Goal: Check status

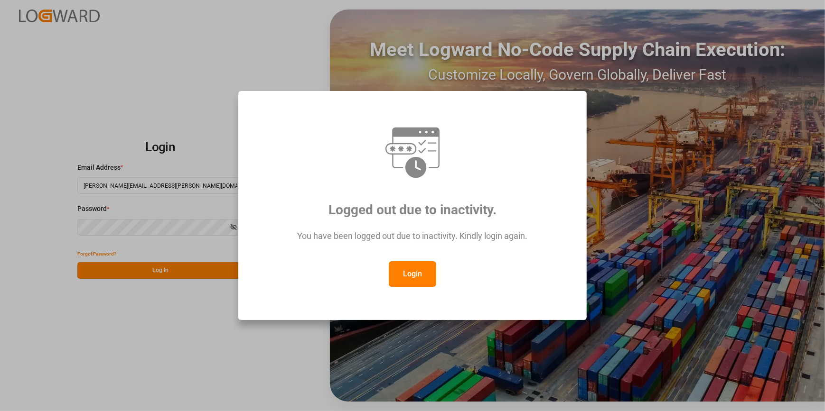
click at [381, 273] on div "Login" at bounding box center [412, 274] width 313 height 26
click at [408, 274] on button "Login" at bounding box center [412, 274] width 47 height 26
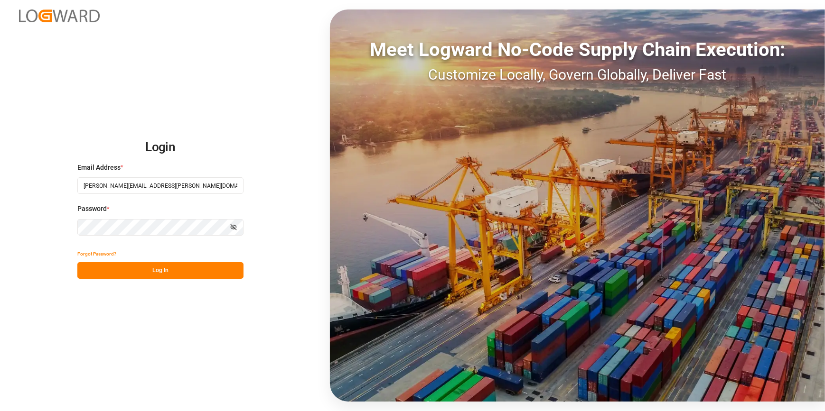
click at [152, 266] on button "Log In" at bounding box center [160, 270] width 166 height 17
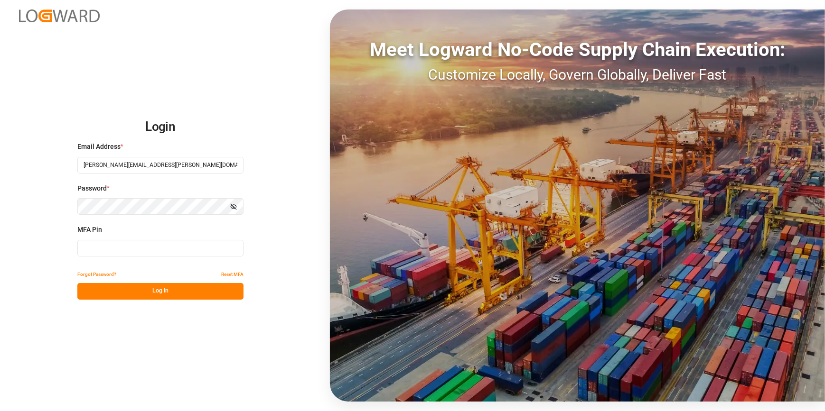
click at [112, 249] on input at bounding box center [160, 248] width 166 height 17
type input "798022"
click at [135, 294] on button "Log In" at bounding box center [160, 291] width 166 height 17
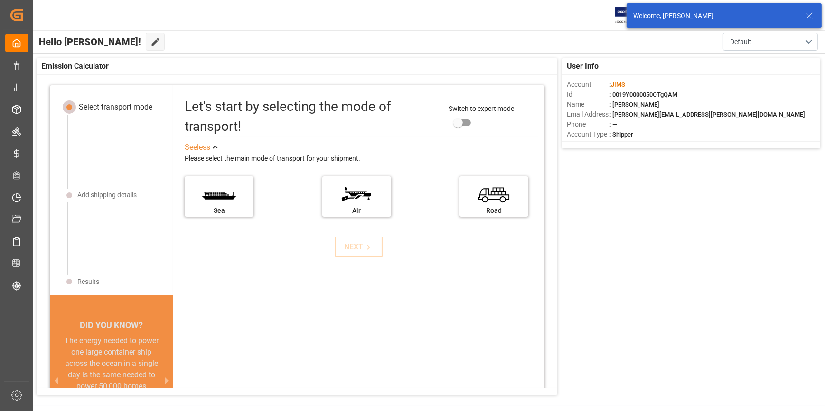
drag, startPoint x: 365, startPoint y: 326, endPoint x: 323, endPoint y: 286, distance: 58.4
click at [365, 326] on div "Let's start by selecting the mode of transport! Switch to expert mode See less …" at bounding box center [358, 270] width 371 height 350
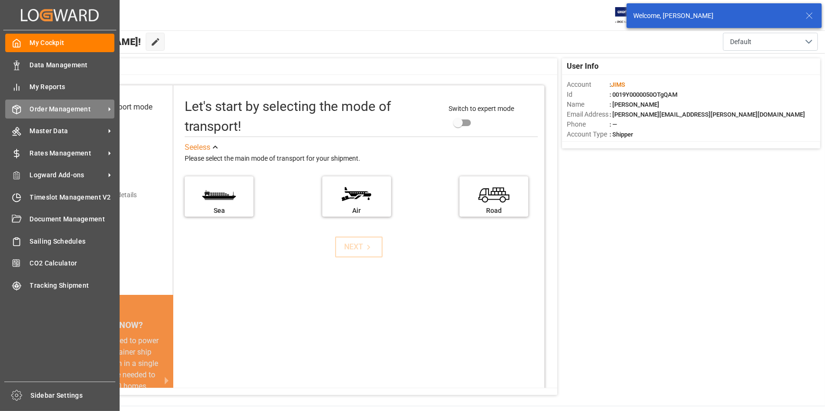
click at [62, 112] on span "Order Management" at bounding box center [67, 109] width 75 height 10
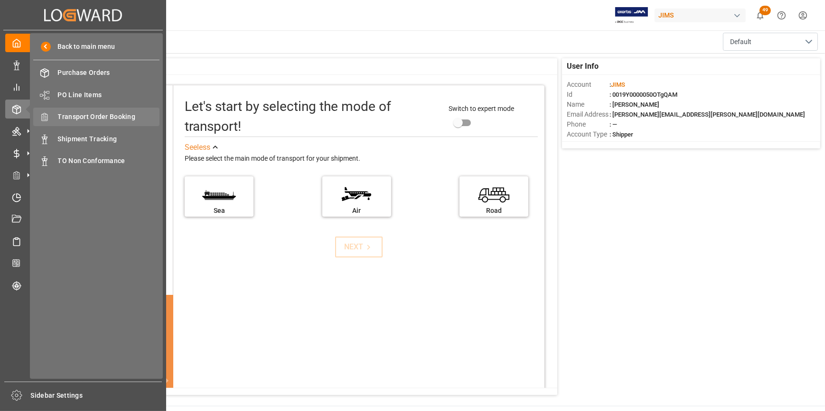
click at [96, 118] on span "Transport Order Booking" at bounding box center [109, 117] width 102 height 10
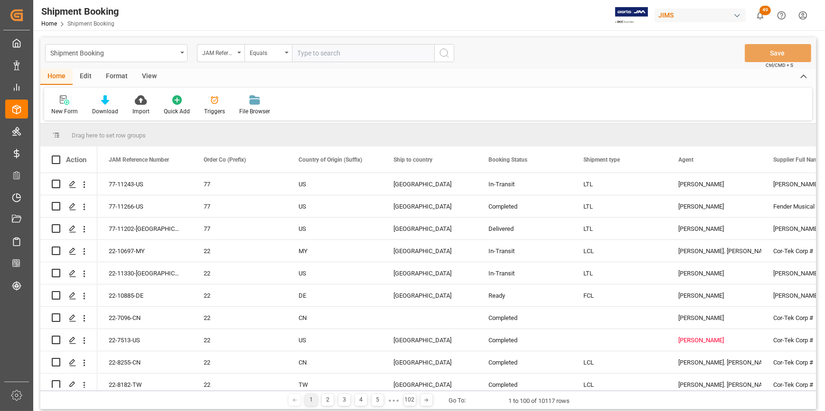
click at [308, 56] on input "text" at bounding box center [363, 53] width 142 height 18
type input "22-11046-TW"
click at [443, 52] on icon "search button" at bounding box center [443, 52] width 11 height 11
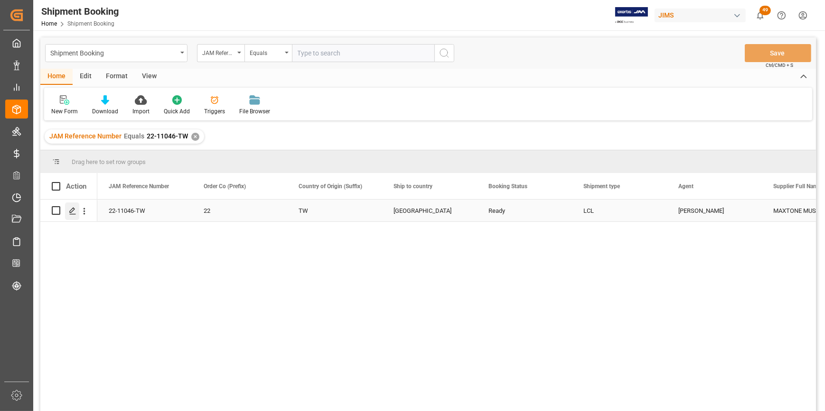
click at [72, 209] on icon "Press SPACE to select this row." at bounding box center [73, 211] width 8 height 8
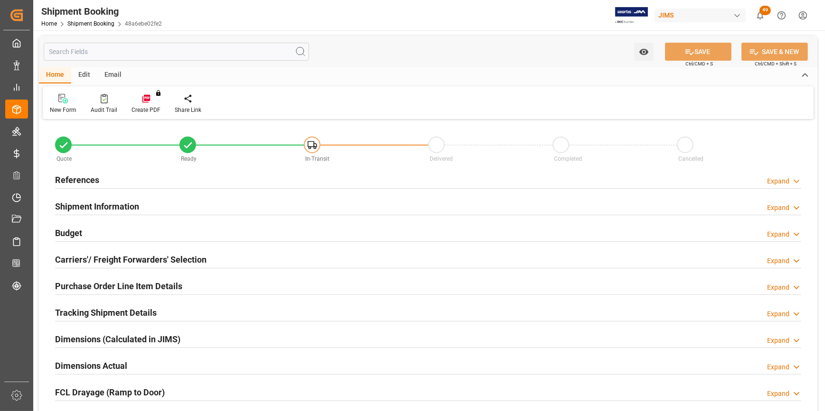
type input "0"
type input "42"
type input "[DATE]"
click at [84, 180] on h2 "References" at bounding box center [77, 180] width 44 height 13
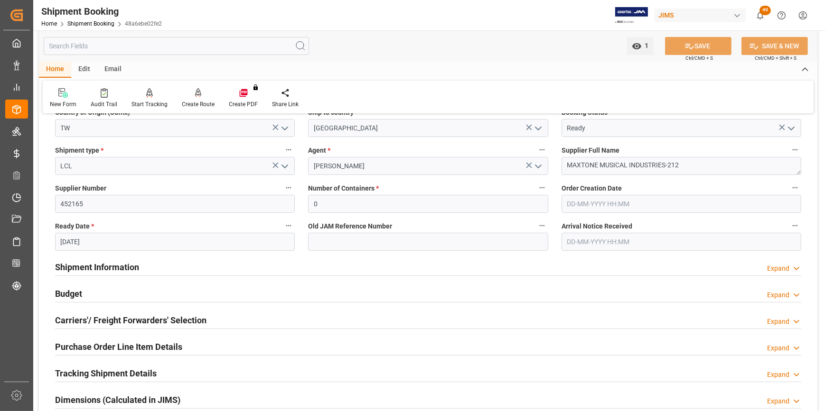
scroll to position [172, 0]
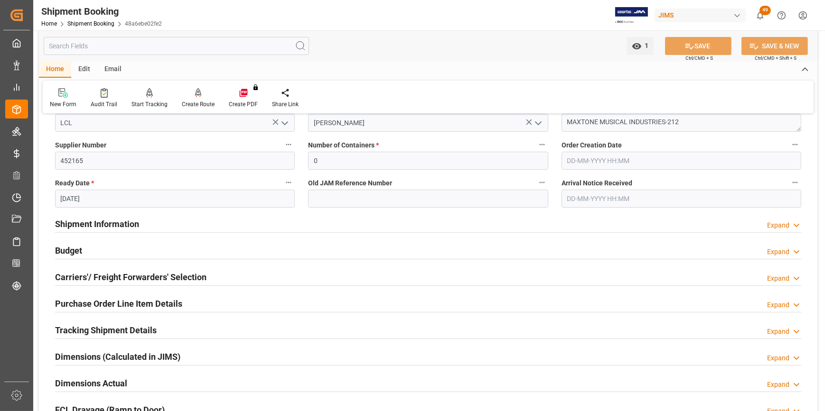
click at [99, 223] on h2 "Shipment Information" at bounding box center [97, 224] width 84 height 13
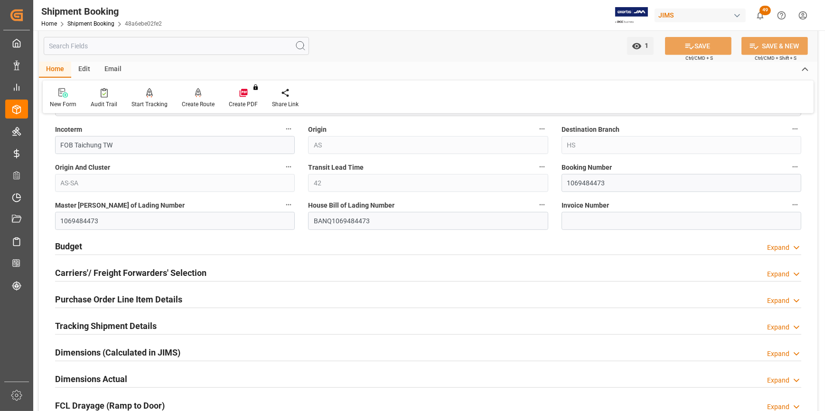
scroll to position [560, 0]
click at [71, 248] on h2 "Budget" at bounding box center [68, 246] width 27 height 13
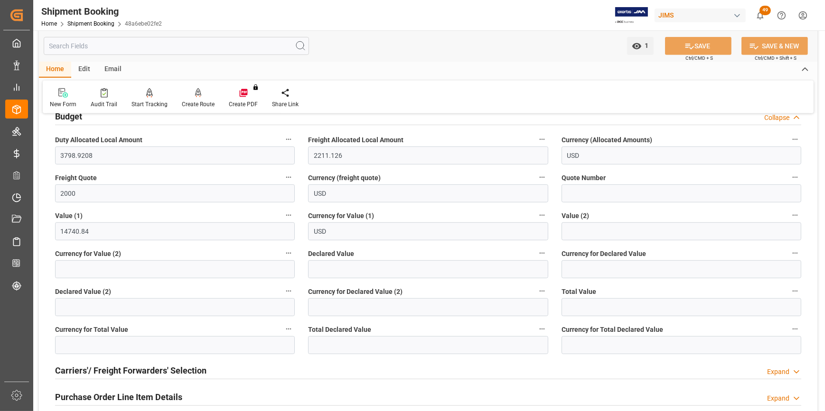
scroll to position [733, 0]
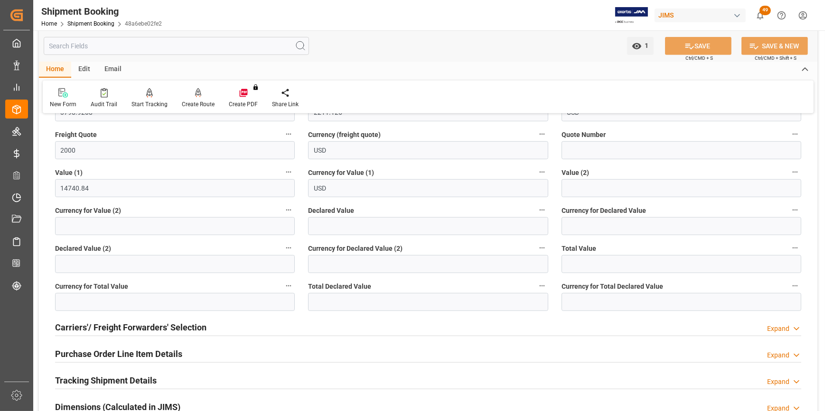
click at [115, 323] on h2 "Carriers'/ Freight Forwarders' Selection" at bounding box center [130, 327] width 151 height 13
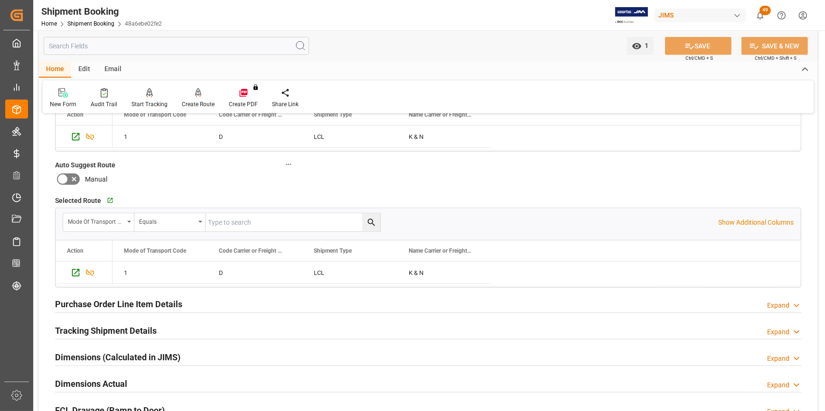
scroll to position [1035, 0]
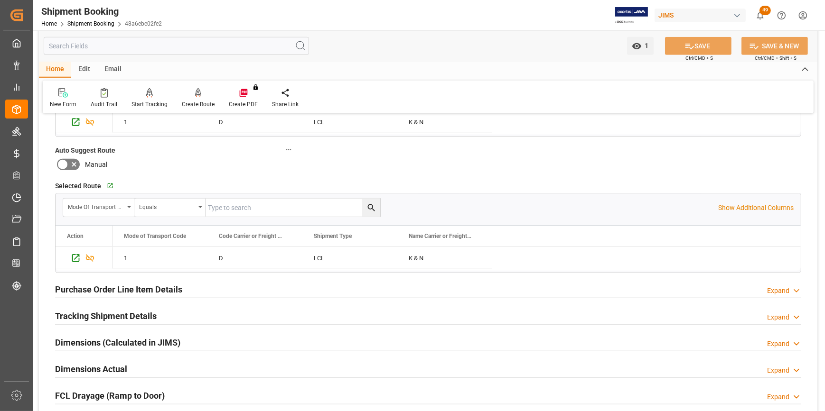
click at [135, 288] on h2 "Purchase Order Line Item Details" at bounding box center [118, 289] width 127 height 13
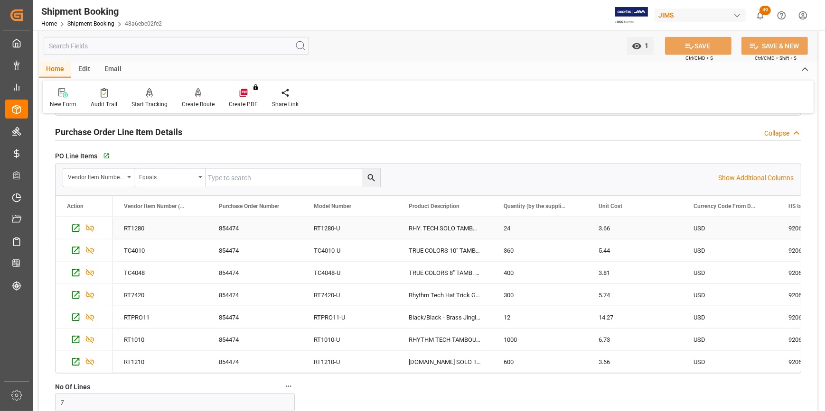
scroll to position [1207, 0]
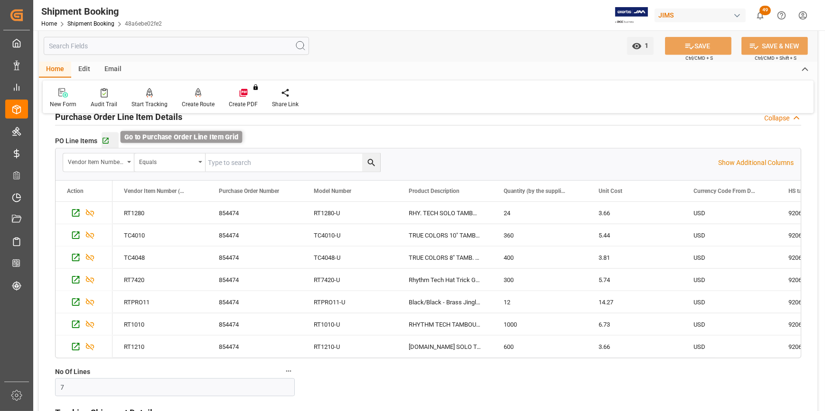
click at [104, 137] on icon "button" at bounding box center [106, 141] width 8 height 8
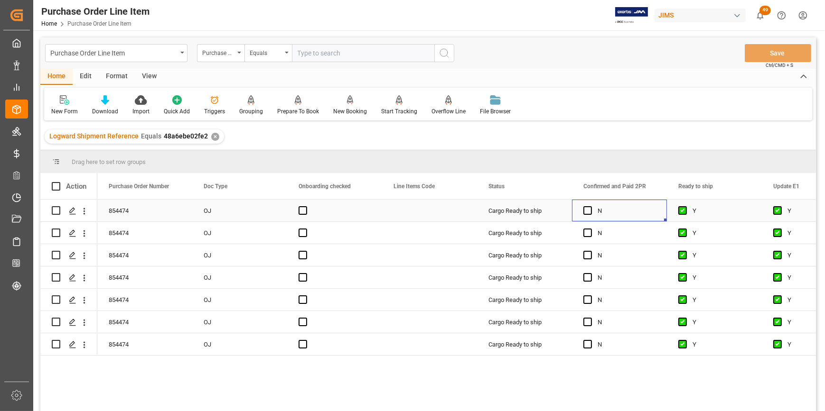
click at [645, 213] on div "N" at bounding box center [626, 211] width 58 height 22
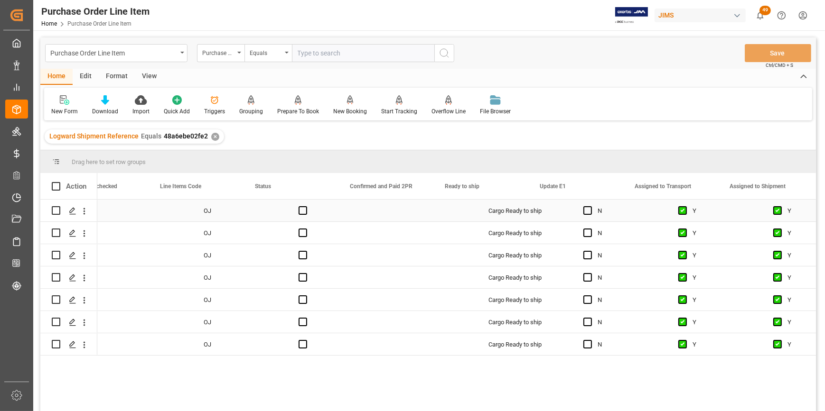
scroll to position [0, 613]
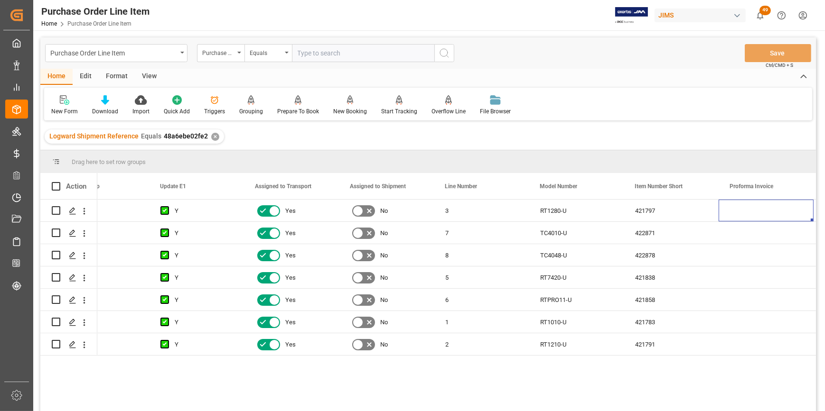
click at [154, 80] on div "View" at bounding box center [149, 77] width 29 height 16
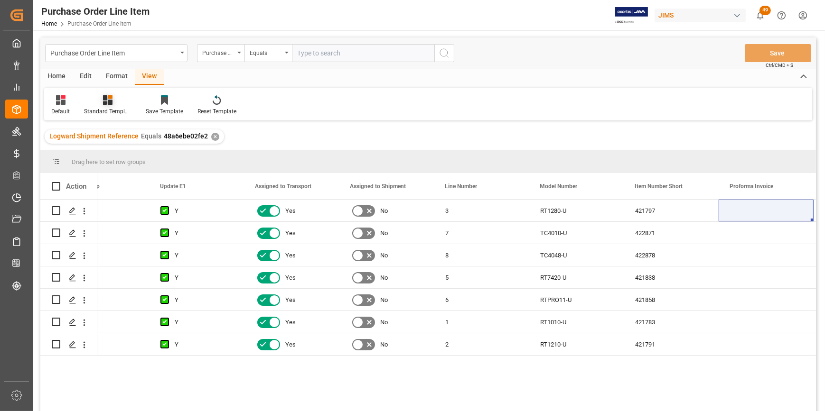
click at [100, 112] on div "Standard Templates" at bounding box center [107, 111] width 47 height 9
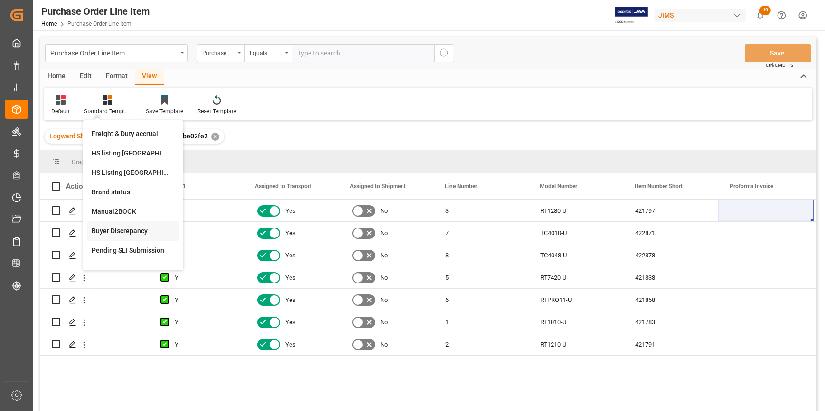
click at [126, 237] on div "Buyer Discrepancy" at bounding box center [133, 231] width 93 height 19
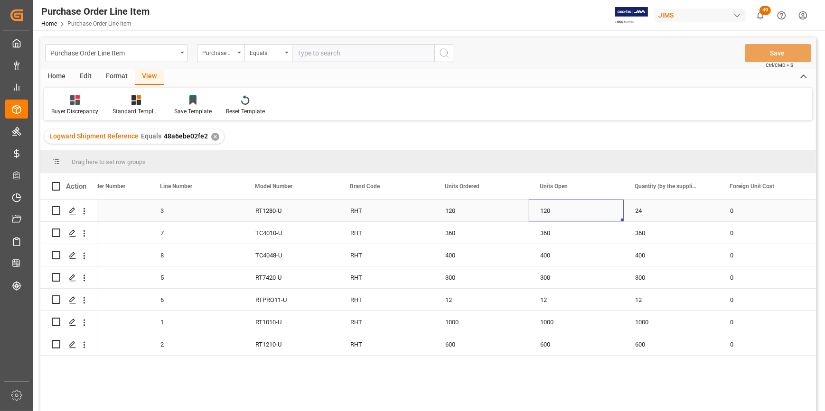
click at [594, 216] on div "120" at bounding box center [576, 211] width 95 height 22
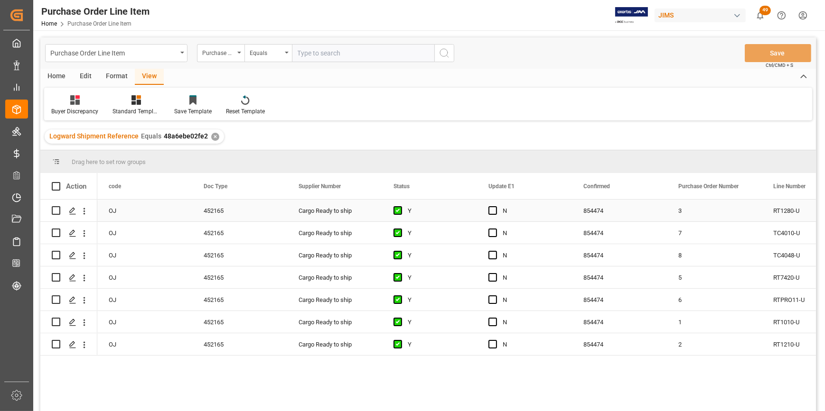
scroll to position [0, 0]
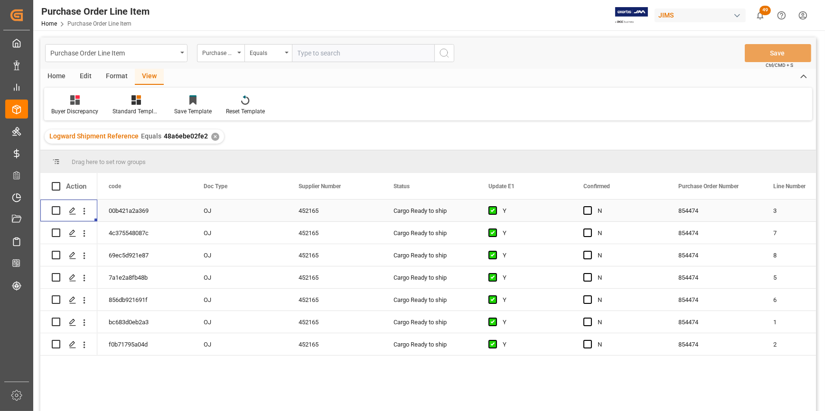
click at [578, 208] on div "N" at bounding box center [619, 211] width 95 height 22
click at [582, 211] on div "N" at bounding box center [619, 211] width 95 height 22
click at [585, 212] on span "Press SPACE to select this row." at bounding box center [587, 210] width 9 height 9
click at [590, 206] on input "Press SPACE to select this row." at bounding box center [590, 206] width 0 height 0
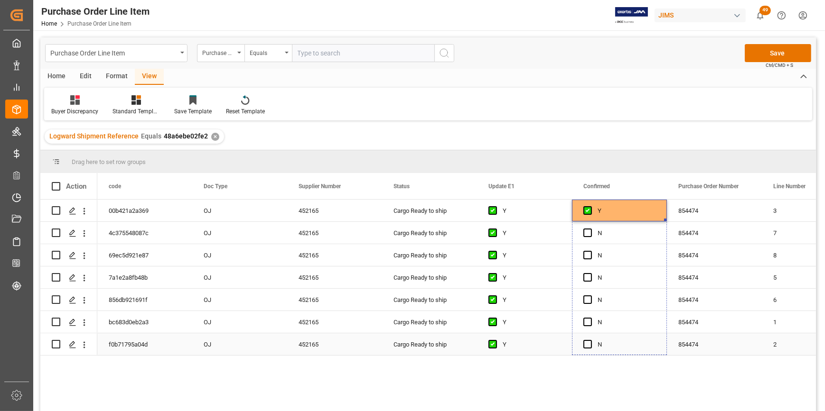
drag, startPoint x: 664, startPoint y: 219, endPoint x: 656, endPoint y: 342, distance: 123.1
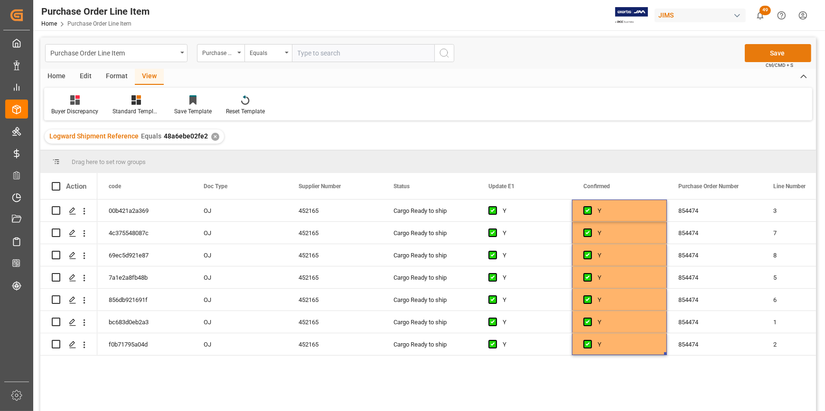
click at [798, 48] on button "Save" at bounding box center [777, 53] width 66 height 18
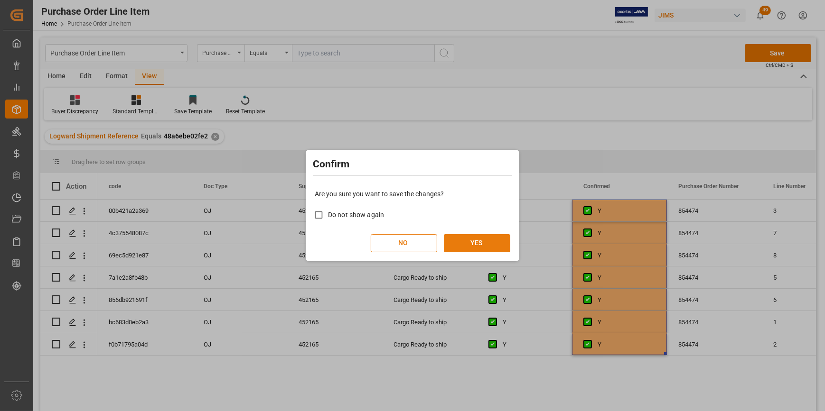
click at [456, 248] on button "YES" at bounding box center [477, 243] width 66 height 18
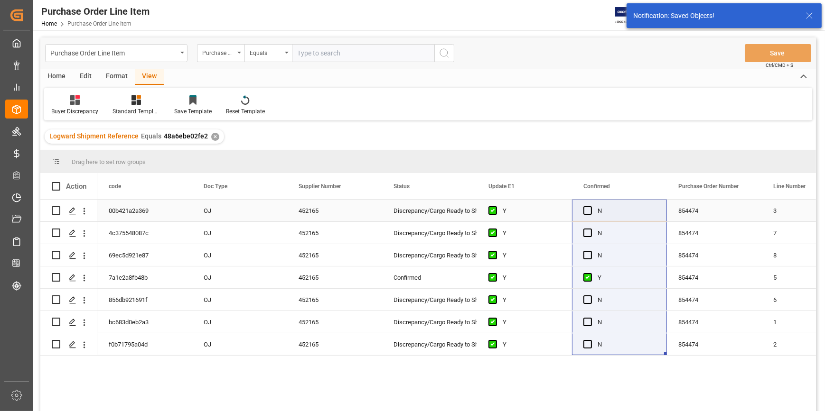
click at [717, 218] on div "854474" at bounding box center [714, 211] width 95 height 22
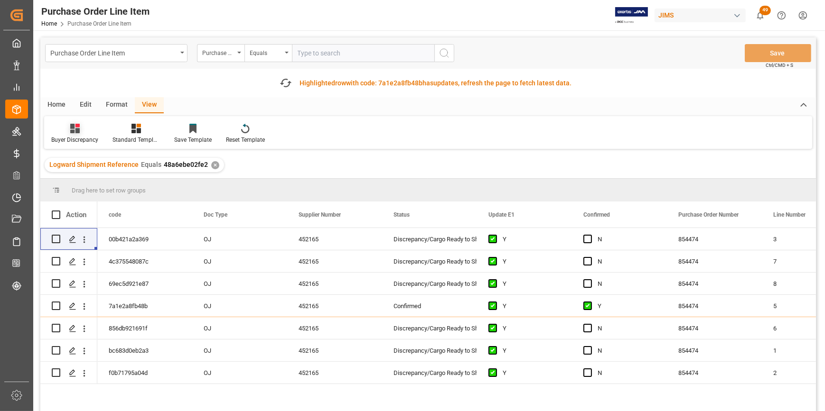
click at [74, 131] on icon at bounding box center [74, 128] width 9 height 9
click at [77, 182] on div "ISF Manufacturer Info." at bounding box center [100, 182] width 83 height 10
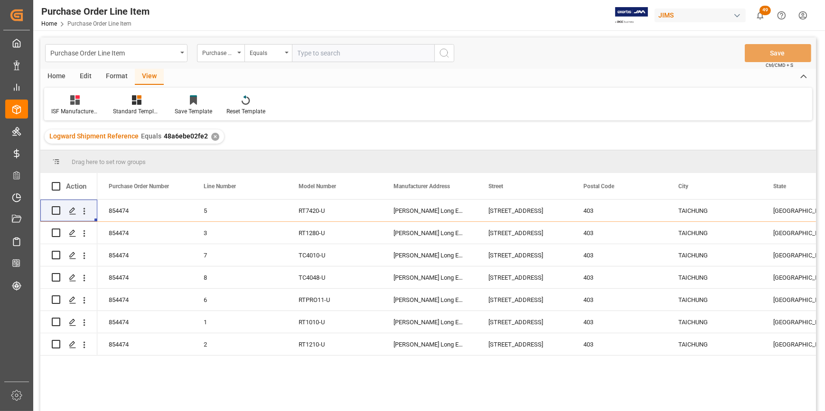
click at [553, 375] on div "854474 5 RT7420-U [PERSON_NAME] Long Enterprise Co., Ltd. [STREET_ADDRESS] 3 RT…" at bounding box center [456, 309] width 718 height 218
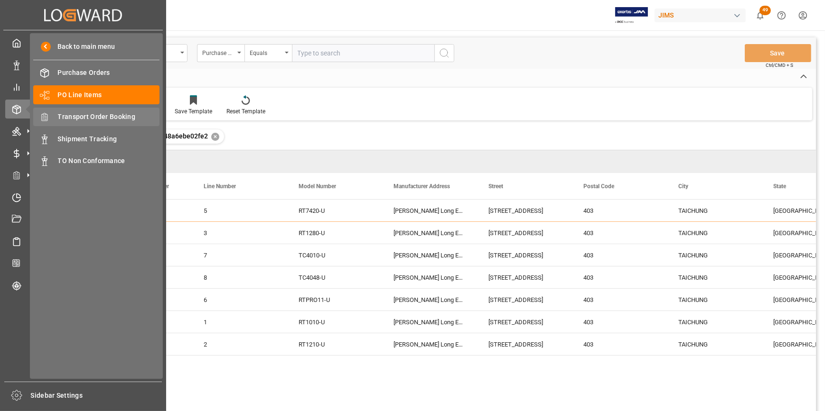
click at [109, 120] on span "Transport Order Booking" at bounding box center [109, 117] width 102 height 10
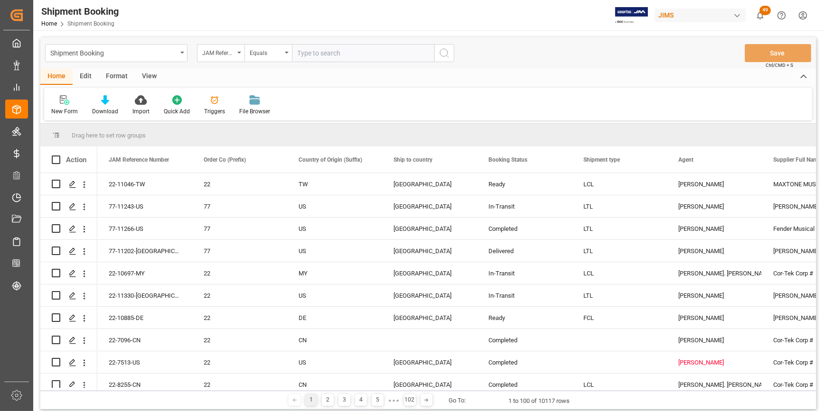
click at [357, 54] on input "text" at bounding box center [363, 53] width 142 height 18
paste input "22-11046-TW"
type input "22-11046-TW"
click at [444, 51] on icon "search button" at bounding box center [443, 52] width 11 height 11
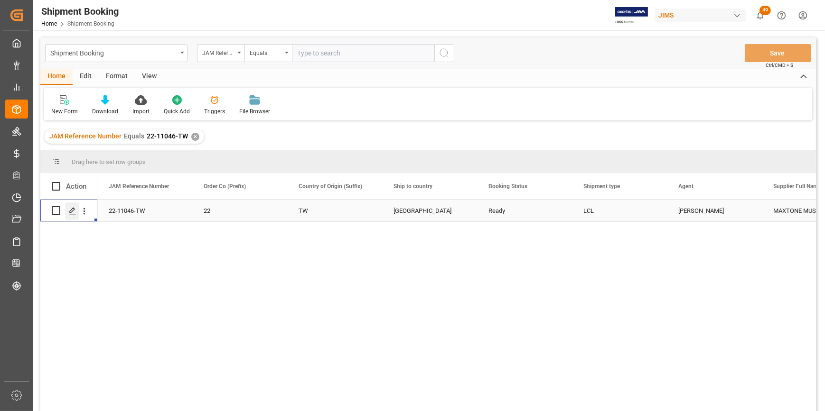
click at [75, 211] on icon "Press SPACE to select this row." at bounding box center [73, 211] width 8 height 8
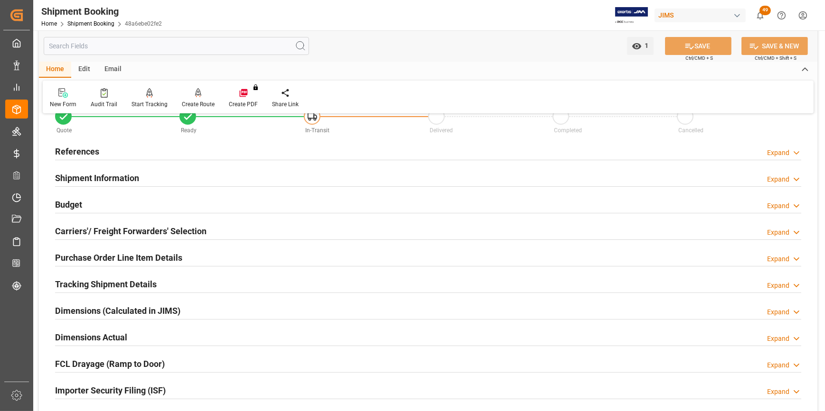
scroll to position [43, 0]
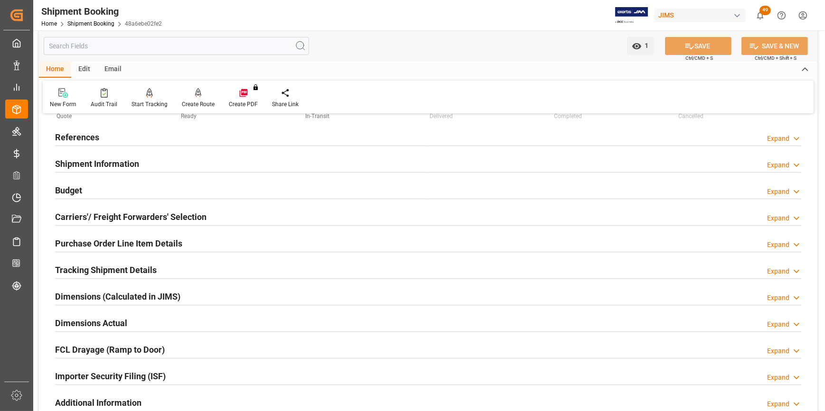
click at [106, 373] on h2 "Importer Security Filing (ISF)" at bounding box center [110, 376] width 111 height 13
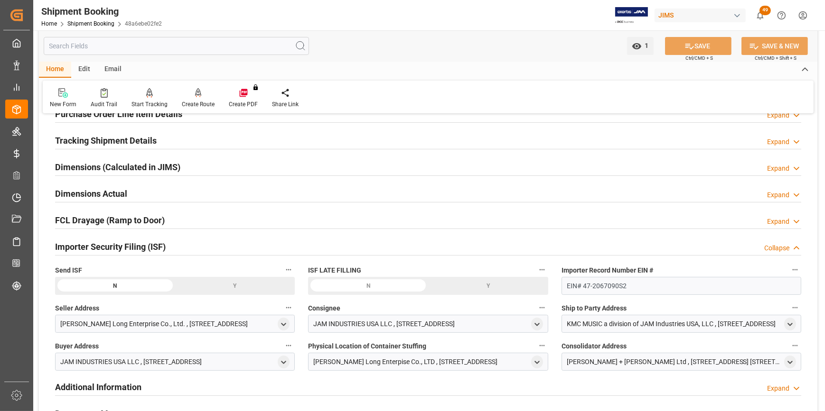
scroll to position [259, 0]
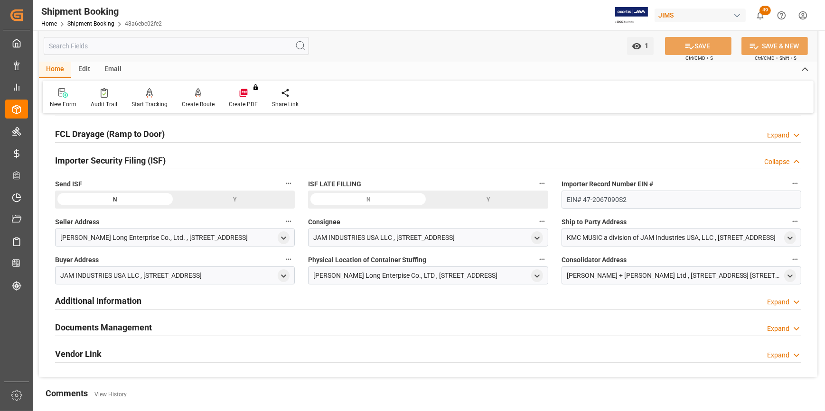
click at [102, 304] on h2 "Additional Information" at bounding box center [98, 301] width 86 height 13
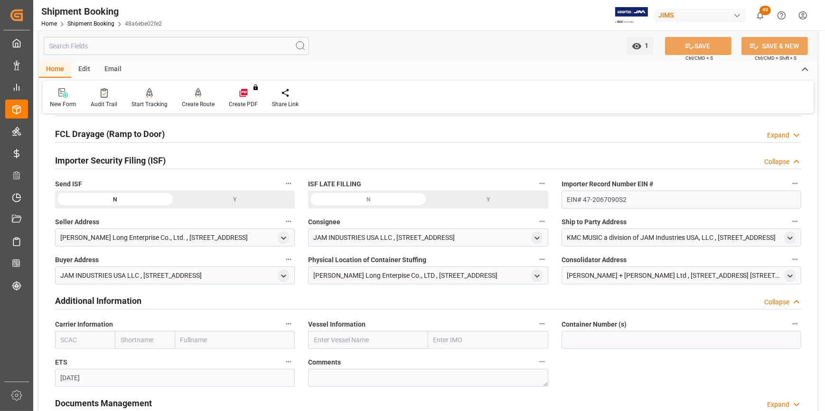
scroll to position [345, 0]
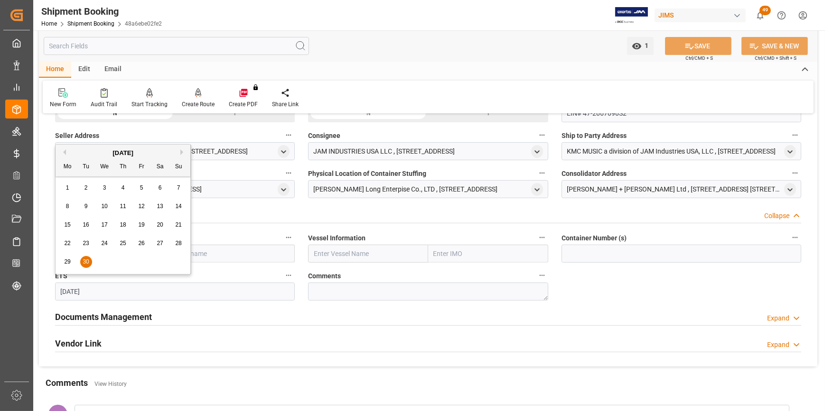
click at [81, 295] on input "[DATE]" at bounding box center [175, 292] width 240 height 18
click at [97, 294] on input "[DATE]" at bounding box center [175, 292] width 240 height 18
drag, startPoint x: 120, startPoint y: 292, endPoint x: 51, endPoint y: 281, distance: 70.1
click at [51, 281] on div "ETS [DATE]" at bounding box center [174, 285] width 253 height 38
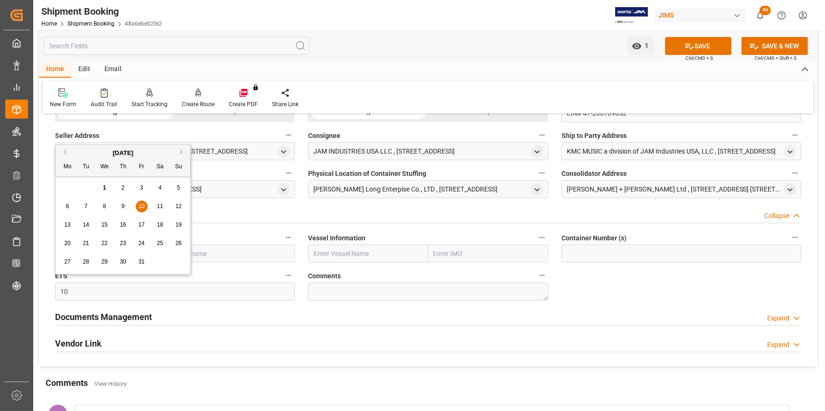
click at [65, 209] on div "6" at bounding box center [68, 206] width 12 height 11
type input "[DATE]"
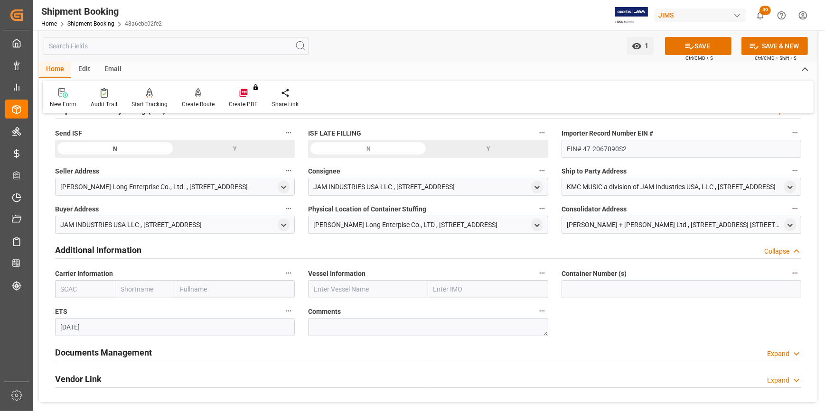
scroll to position [302, 0]
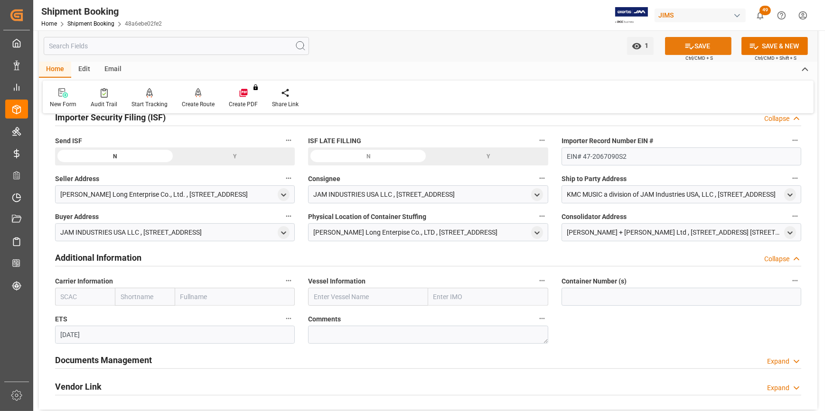
click at [702, 43] on button "SAVE" at bounding box center [698, 46] width 66 height 18
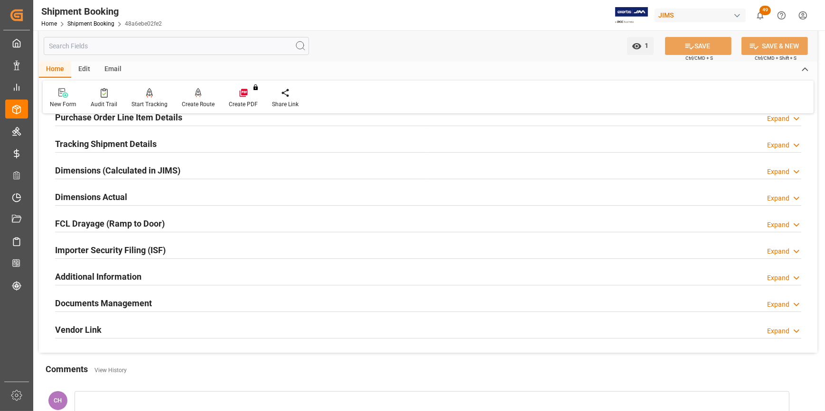
scroll to position [172, 0]
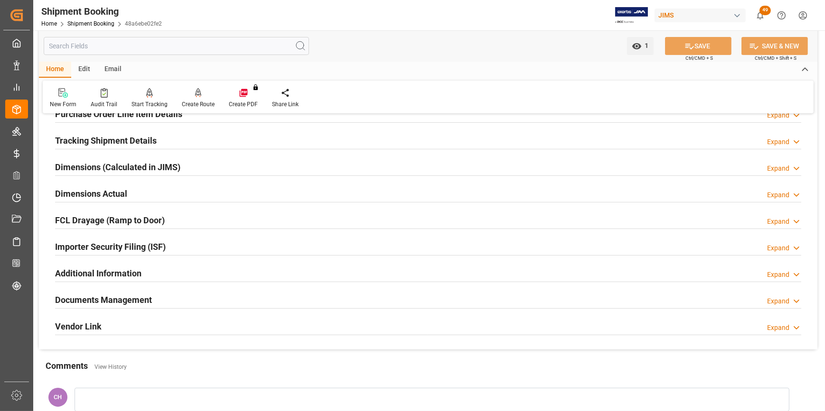
click at [106, 301] on h2 "Documents Management" at bounding box center [103, 300] width 97 height 13
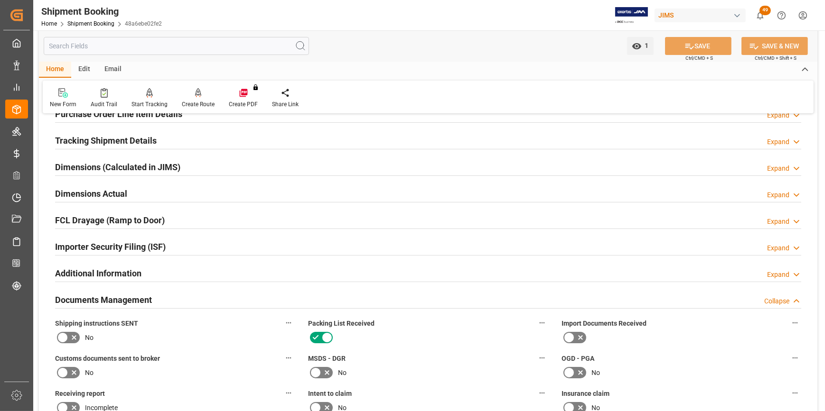
click at [63, 336] on icon at bounding box center [63, 337] width 6 height 4
click at [0, 0] on input "checkbox" at bounding box center [0, 0] width 0 height 0
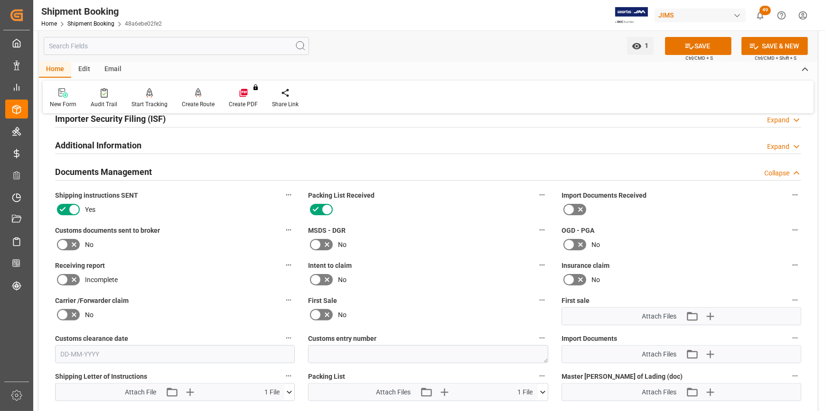
scroll to position [259, 0]
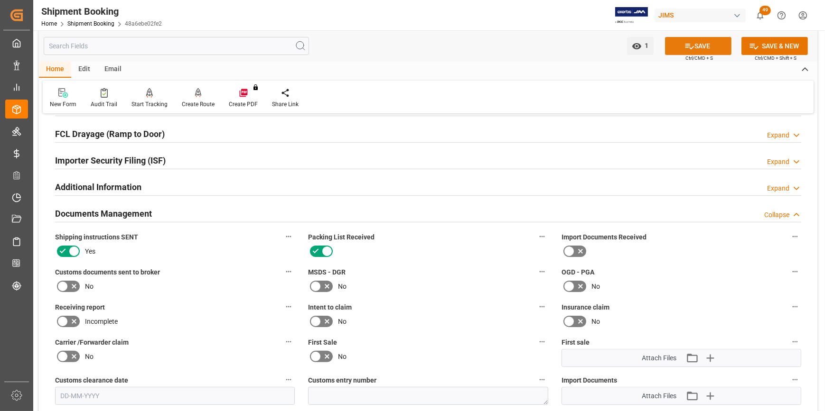
click at [697, 48] on button "SAVE" at bounding box center [698, 46] width 66 height 18
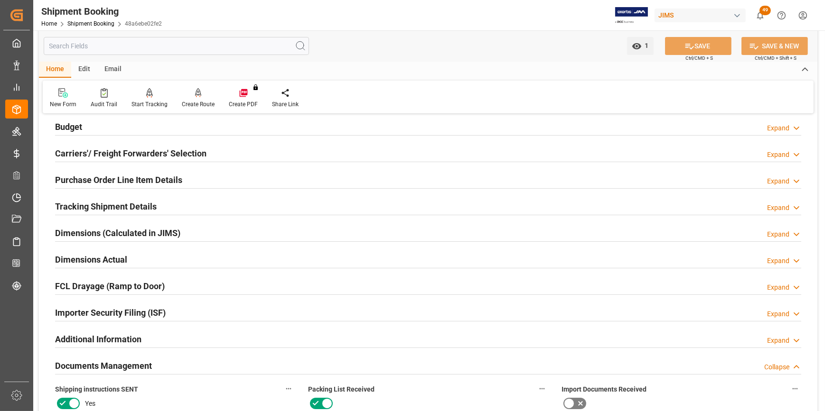
scroll to position [86, 0]
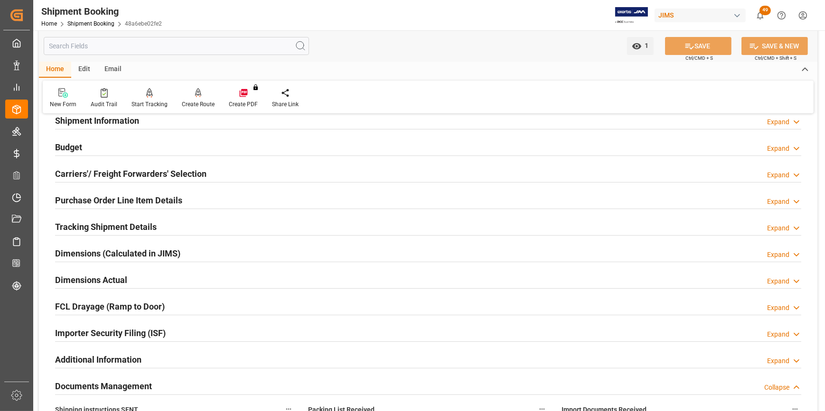
click at [151, 328] on h2 "Importer Security Filing (ISF)" at bounding box center [110, 333] width 111 height 13
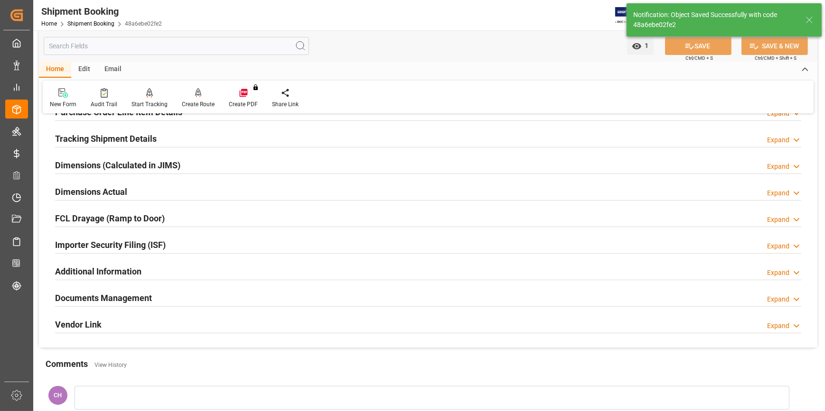
scroll to position [172, 0]
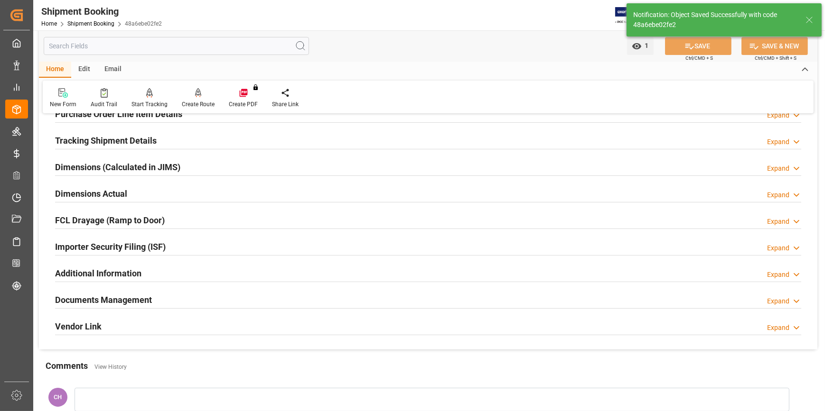
click at [104, 251] on h2 "Importer Security Filing (ISF)" at bounding box center [110, 247] width 111 height 13
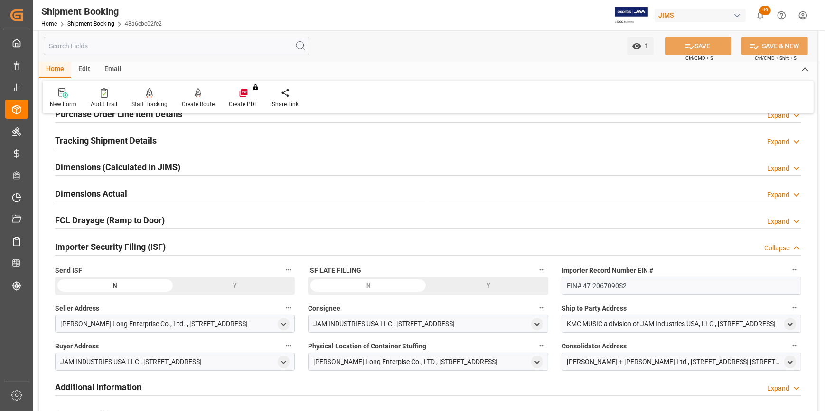
click at [227, 288] on div "Y" at bounding box center [235, 286] width 120 height 18
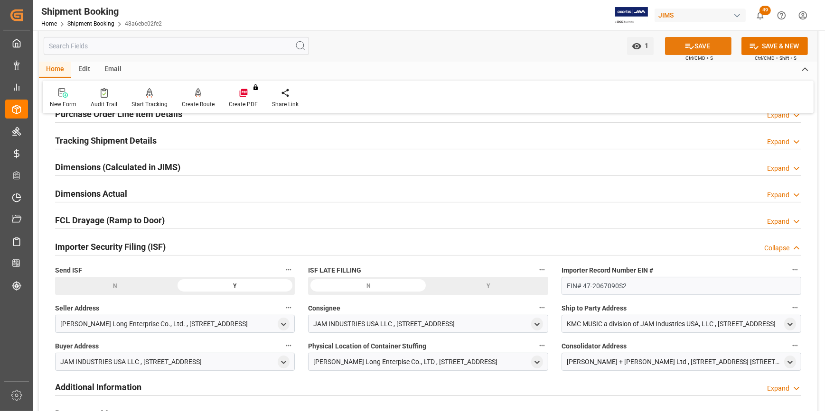
click at [700, 45] on button "SAVE" at bounding box center [698, 46] width 66 height 18
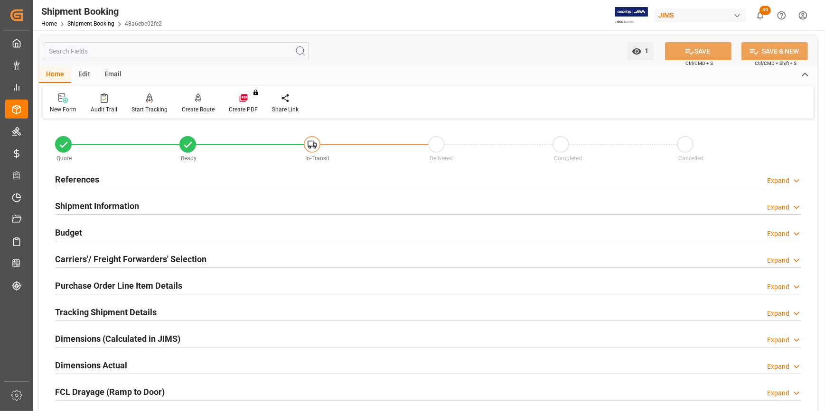
scroll to position [0, 0]
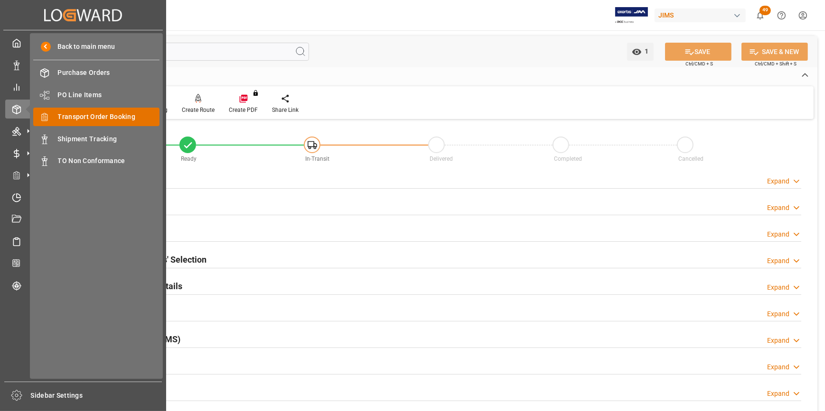
click at [85, 125] on div "Transport Order Booking Transport Order Booking" at bounding box center [96, 117] width 126 height 19
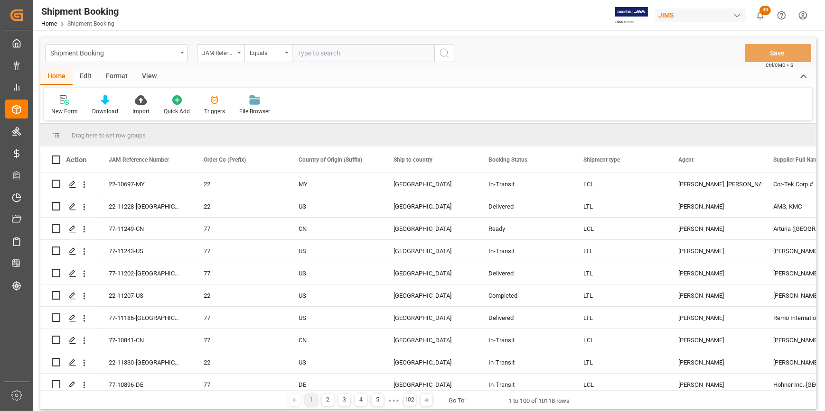
click at [308, 54] on input "text" at bounding box center [363, 53] width 142 height 18
type input "22-10682-CN"
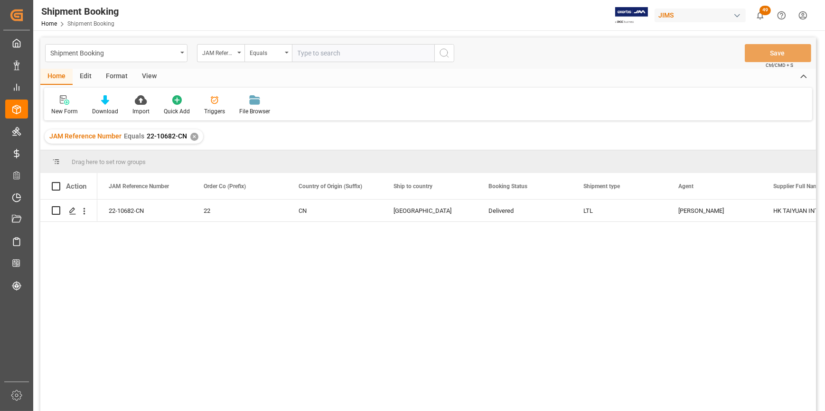
click at [129, 303] on div "22-10682-CN 22 CN [GEOGRAPHIC_DATA] Delivered LTL [PERSON_NAME] HK TAIYUAN INTE…" at bounding box center [456, 309] width 718 height 218
click at [307, 49] on input "text" at bounding box center [363, 53] width 142 height 18
click at [406, 281] on div "22-10682-CN 22 CN [GEOGRAPHIC_DATA] Delivered LTL [PERSON_NAME] HK TAIYUAN INTE…" at bounding box center [456, 309] width 718 height 218
click at [328, 55] on input "text" at bounding box center [363, 53] width 142 height 18
type input "22-10752-CN"
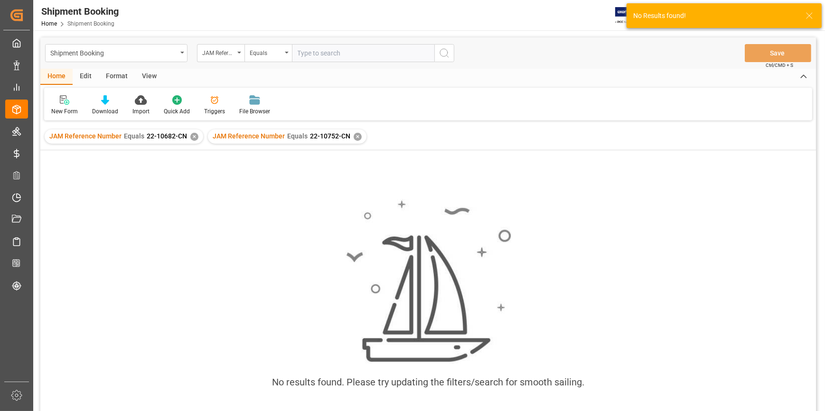
click at [193, 137] on div "✕" at bounding box center [194, 137] width 8 height 8
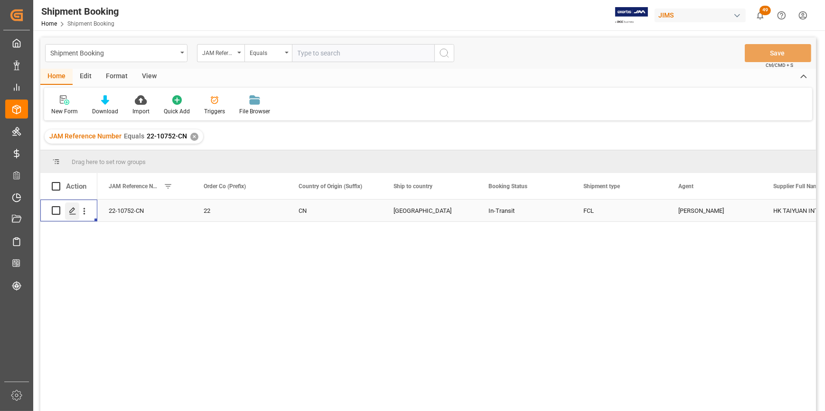
click at [72, 215] on div "Press SPACE to select this row." at bounding box center [72, 212] width 14 height 18
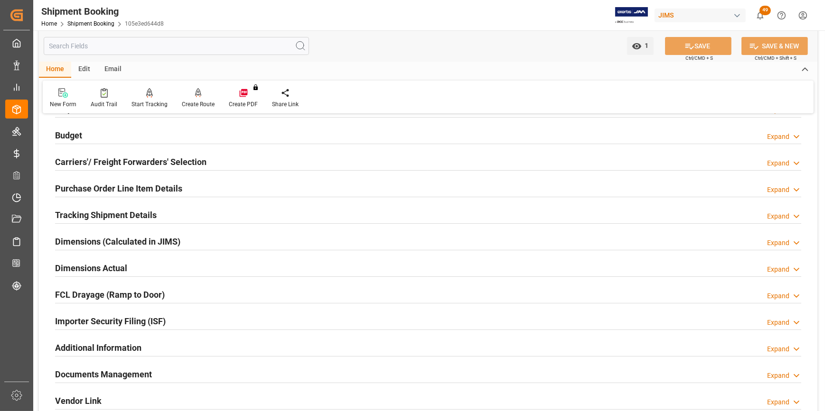
scroll to position [86, 0]
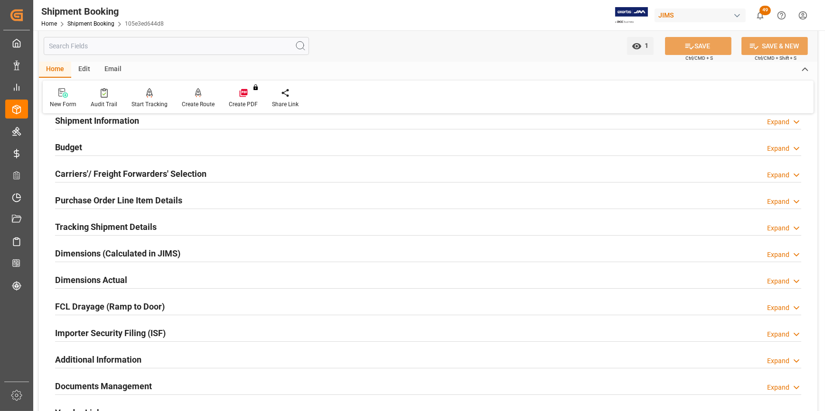
click at [65, 225] on h2 "Tracking Shipment Details" at bounding box center [106, 227] width 102 height 13
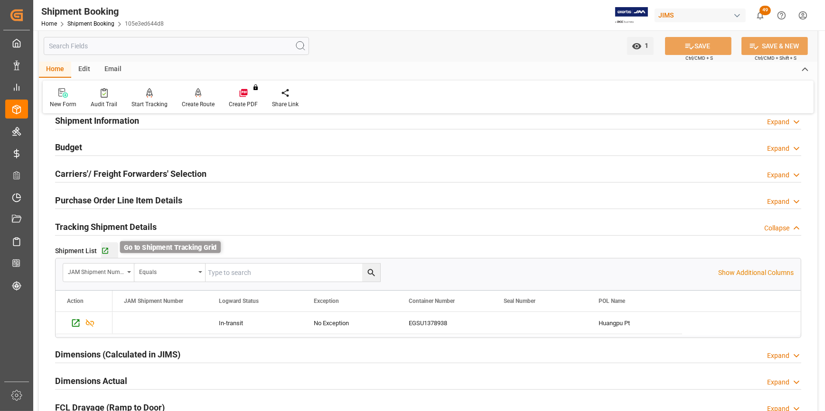
click at [101, 251] on icon "button" at bounding box center [105, 251] width 8 height 8
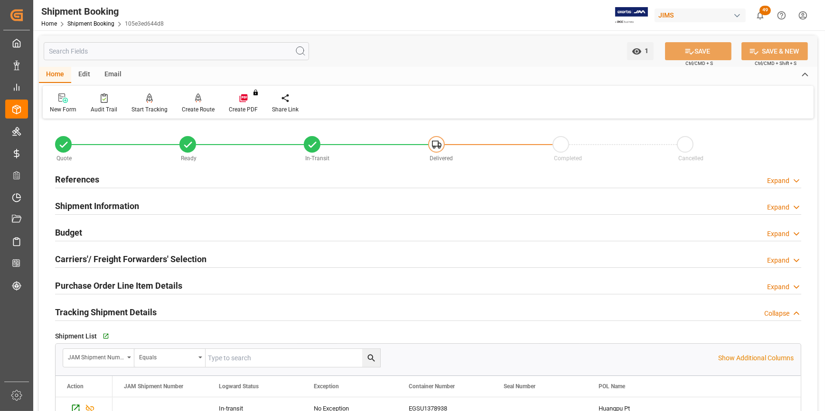
scroll to position [0, 0]
click at [83, 226] on div "Budget Expand" at bounding box center [428, 232] width 746 height 18
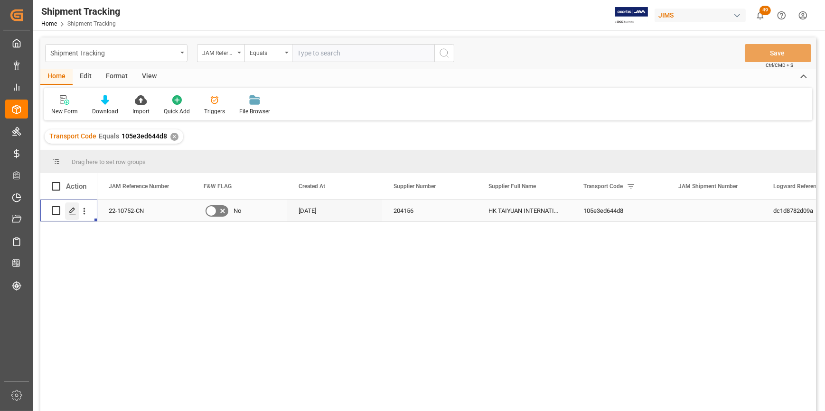
click at [69, 213] on icon "Press SPACE to select this row." at bounding box center [73, 211] width 8 height 8
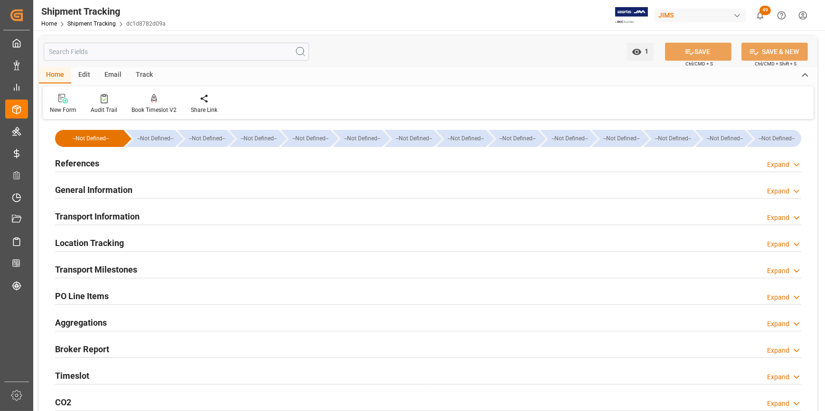
type input "27-08-2025"
click at [79, 165] on h2 "References" at bounding box center [77, 163] width 44 height 13
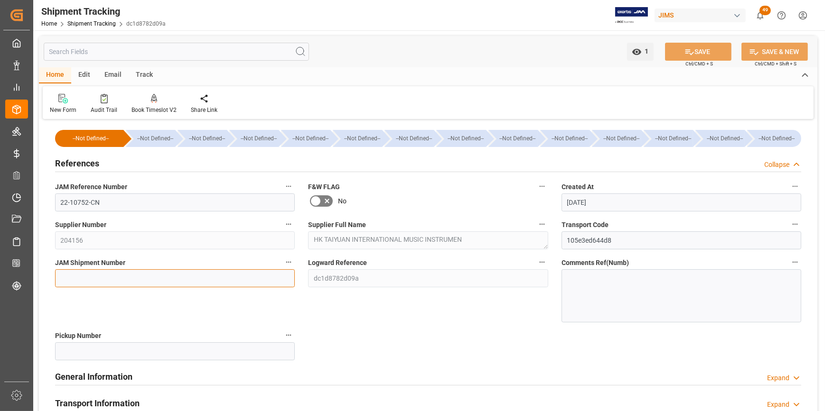
click at [97, 278] on input at bounding box center [175, 278] width 240 height 18
paste input "73276"
type input "73276"
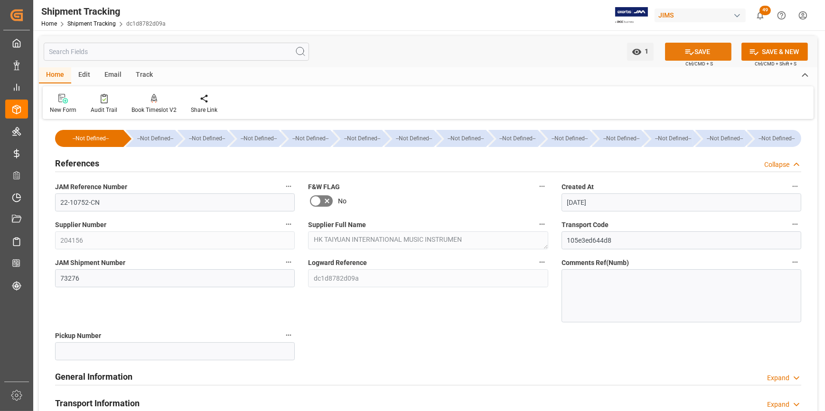
click at [688, 51] on icon at bounding box center [689, 52] width 10 height 10
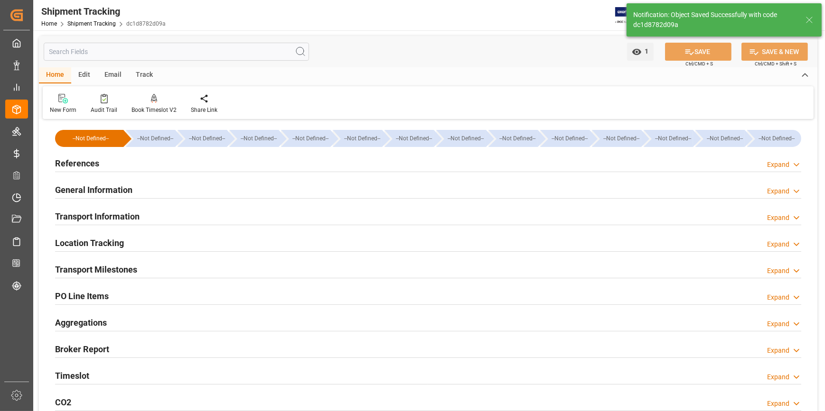
click at [100, 186] on h2 "General Information" at bounding box center [93, 190] width 77 height 13
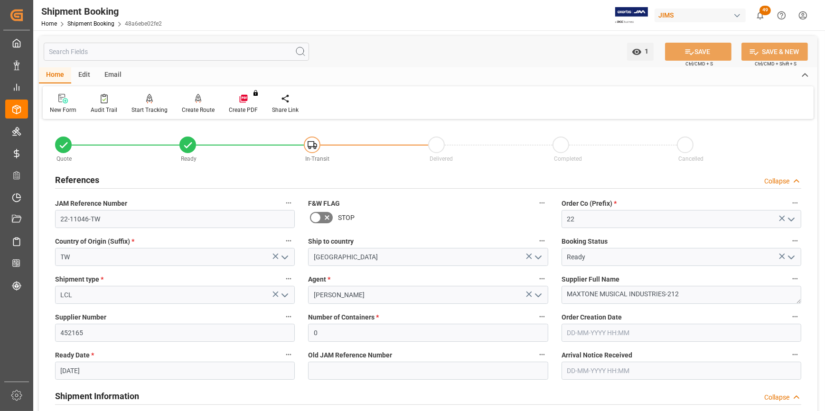
scroll to position [1207, 0]
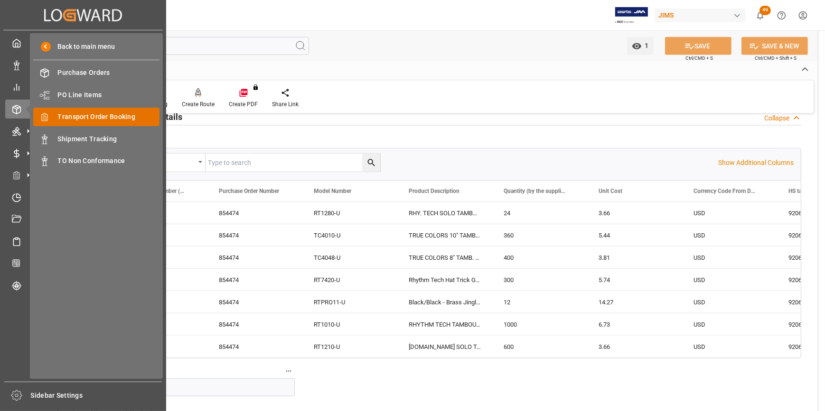
click at [84, 123] on div "Transport Order Booking Transport Order Booking" at bounding box center [96, 117] width 126 height 19
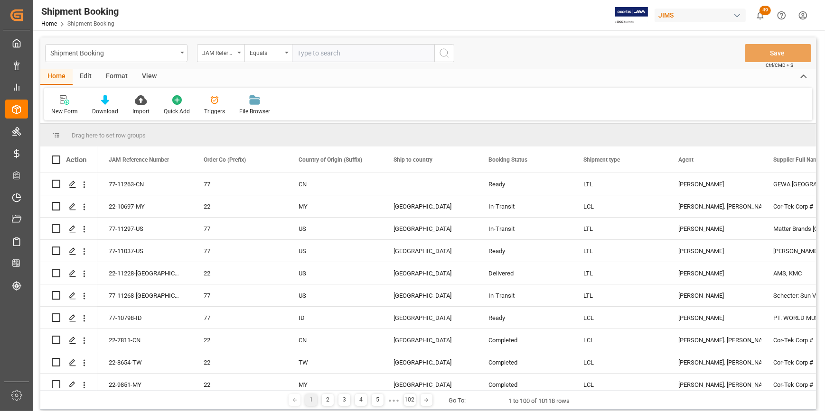
click at [307, 54] on input "text" at bounding box center [363, 53] width 142 height 18
type input "22-11318-JP"
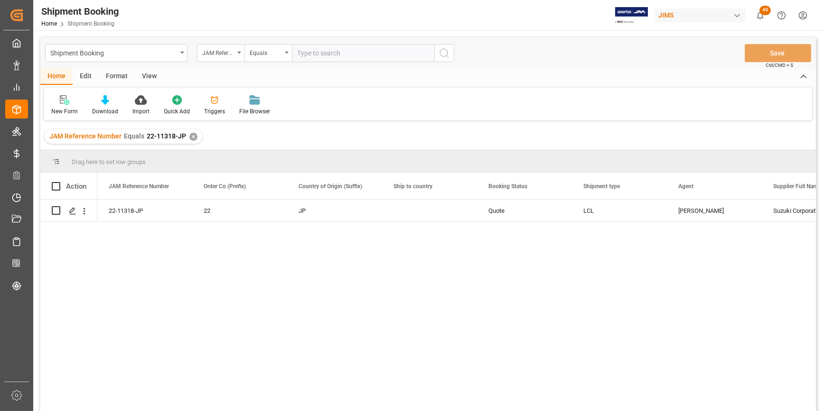
click at [514, 357] on div "22-11318-JP 22 JP Quote LCL Jacques Denis Suzuki Corporation 597363" at bounding box center [456, 309] width 718 height 218
click at [455, 336] on div "22-11318-JP 22 JP Quote LCL Jacques Denis Suzuki Corporation 597363" at bounding box center [456, 309] width 718 height 218
click at [192, 136] on div "✕" at bounding box center [193, 137] width 8 height 8
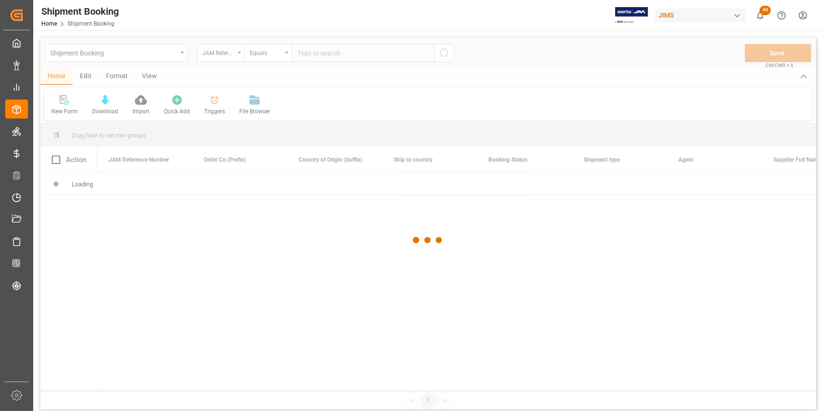
click at [305, 52] on div at bounding box center [427, 240] width 775 height 406
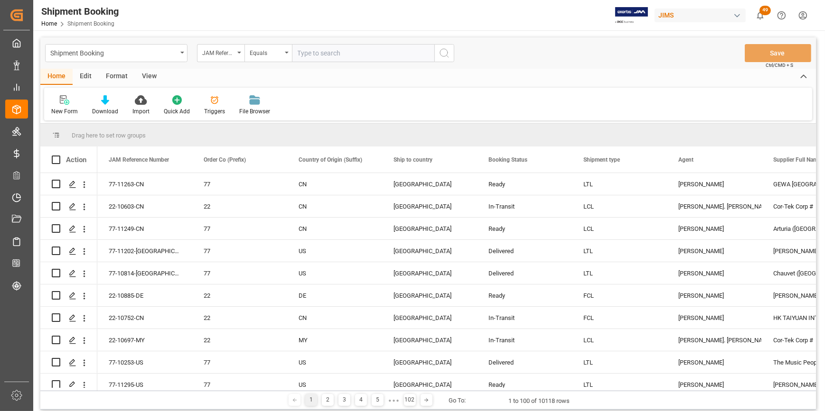
click at [326, 53] on input "text" at bounding box center [363, 53] width 142 height 18
type input "22-10682-cn"
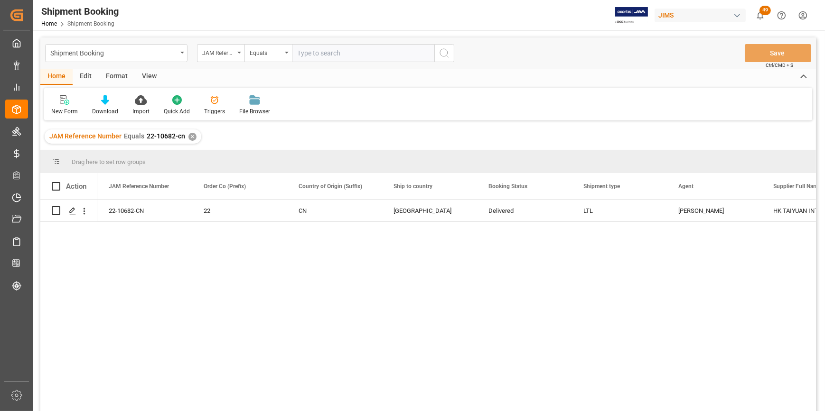
click at [459, 276] on div "22-10682-CN 22 CN [GEOGRAPHIC_DATA] Delivered LTL [PERSON_NAME] HK TAIYUAN INTE…" at bounding box center [456, 309] width 718 height 218
click at [71, 212] on icon "Press SPACE to select this row." at bounding box center [73, 211] width 8 height 8
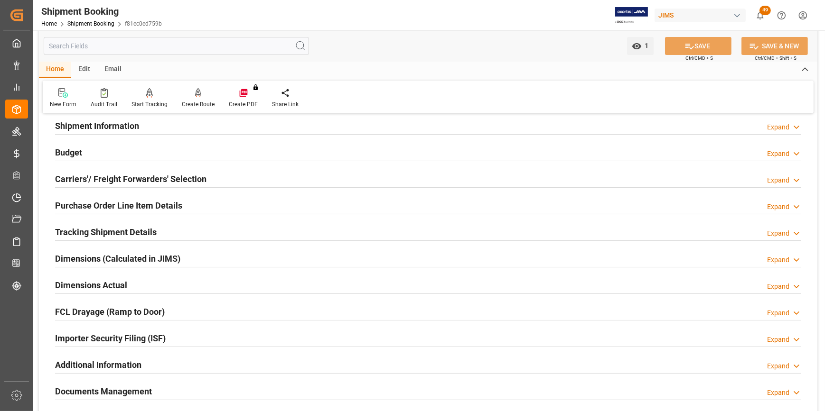
scroll to position [129, 0]
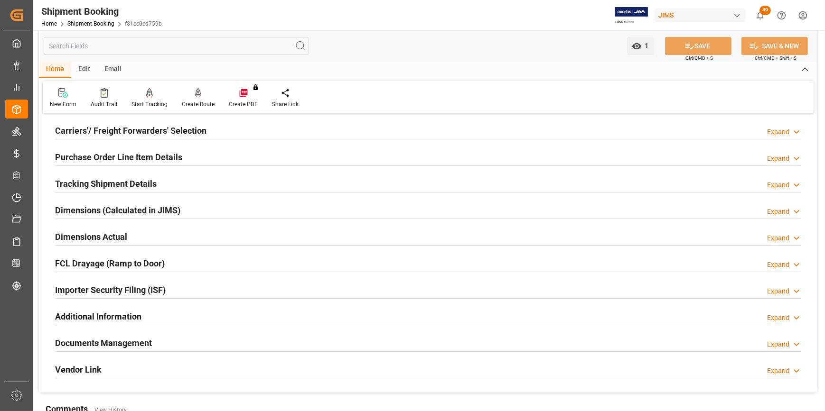
click at [103, 338] on h2 "Documents Management" at bounding box center [103, 343] width 97 height 13
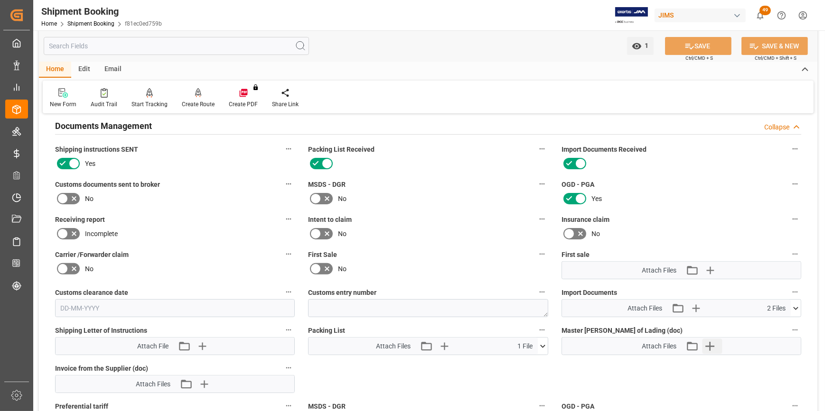
scroll to position [388, 0]
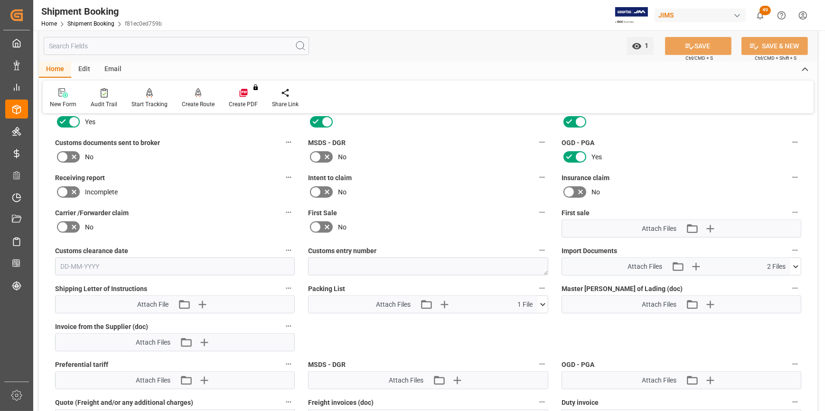
click at [545, 304] on icon at bounding box center [543, 305] width 10 height 10
click at [337, 321] on div "PL 22-10682-CN.xlsx" at bounding box center [428, 322] width 228 height 10
click at [343, 318] on div "PL 22-10682-CN.xlsx" at bounding box center [428, 322] width 228 height 10
click at [517, 323] on icon at bounding box center [517, 322] width 10 height 10
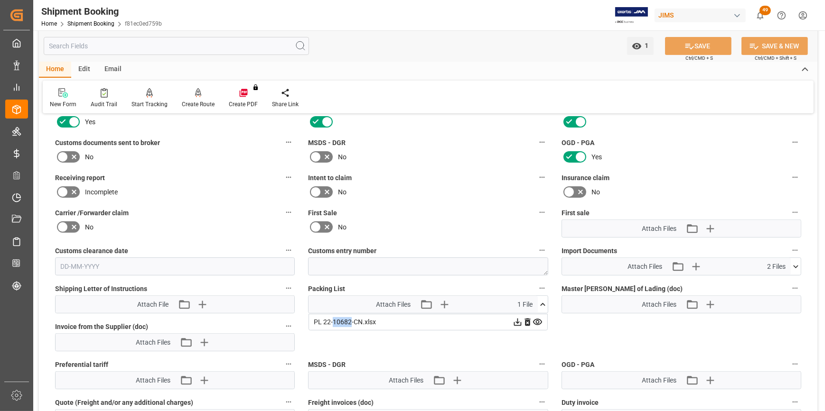
click at [517, 323] on icon at bounding box center [517, 322] width 10 height 10
